Goal: Transaction & Acquisition: Purchase product/service

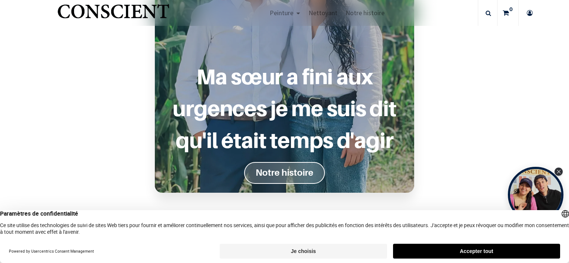
scroll to position [640, 0]
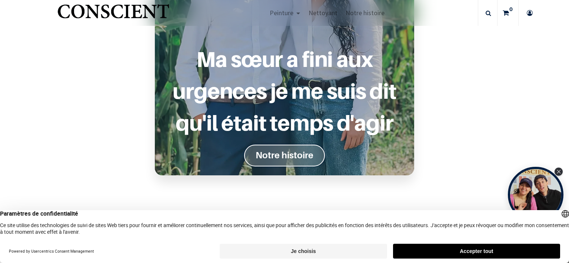
click at [282, 156] on font "Notre histoire" at bounding box center [285, 155] width 58 height 11
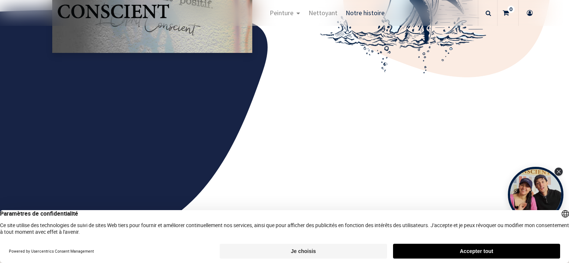
scroll to position [802, 0]
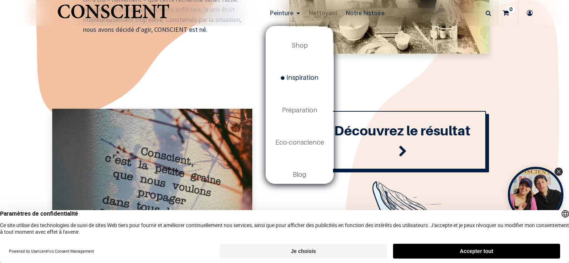
click at [300, 81] on span "Inspiration" at bounding box center [300, 78] width 38 height 8
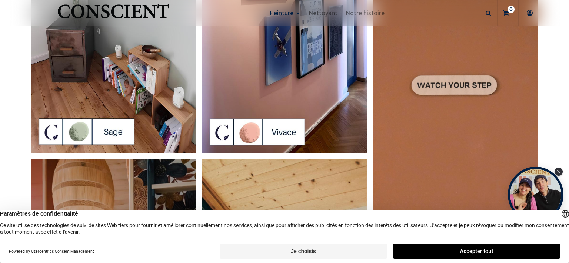
scroll to position [1283, 0]
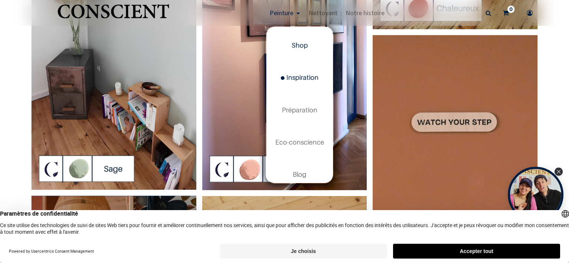
click at [297, 45] on span "Shop" at bounding box center [300, 45] width 16 height 8
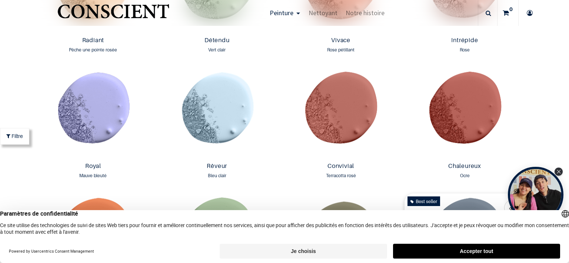
scroll to position [1016, 0]
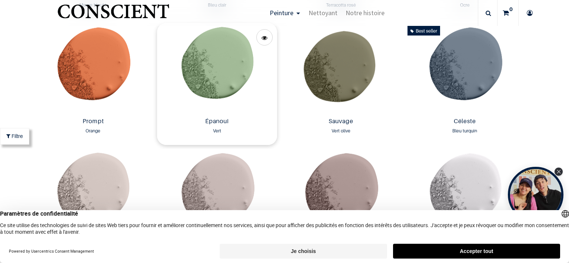
click at [216, 73] on img at bounding box center [217, 69] width 120 height 92
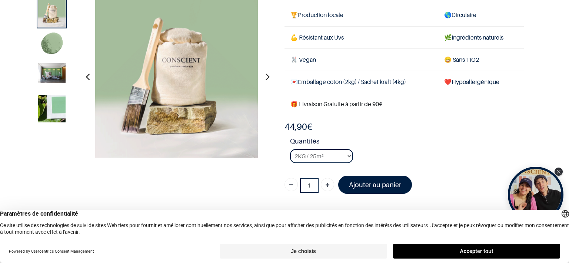
scroll to position [43, 0]
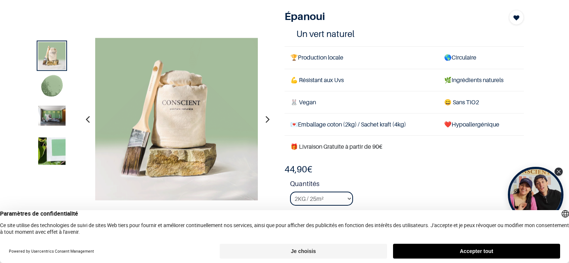
click at [86, 120] on icon "button" at bounding box center [88, 119] width 4 height 20
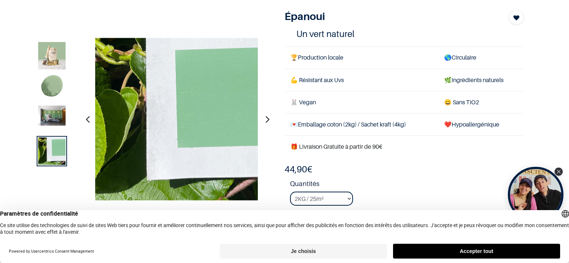
click at [266, 120] on icon "button" at bounding box center [268, 119] width 4 height 20
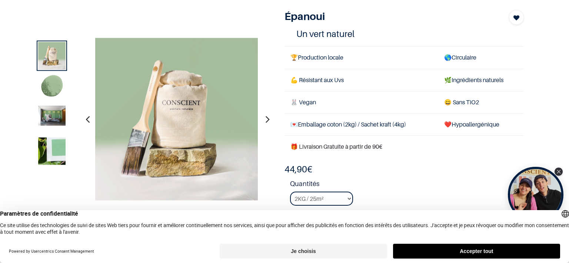
click at [266, 119] on icon "button" at bounding box center [268, 119] width 4 height 20
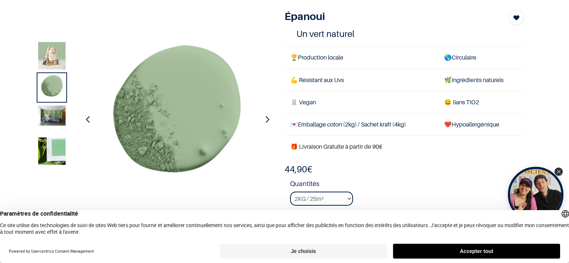
click at [266, 119] on icon "button" at bounding box center [268, 119] width 4 height 20
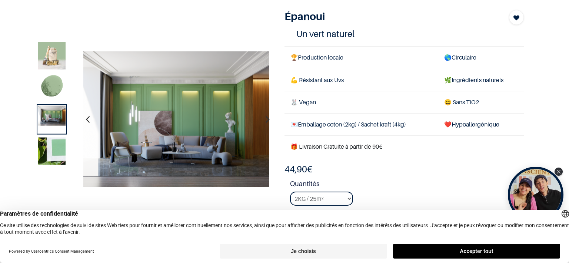
click at [89, 121] on button "button" at bounding box center [87, 119] width 11 height 27
